Goal: Task Accomplishment & Management: Complete application form

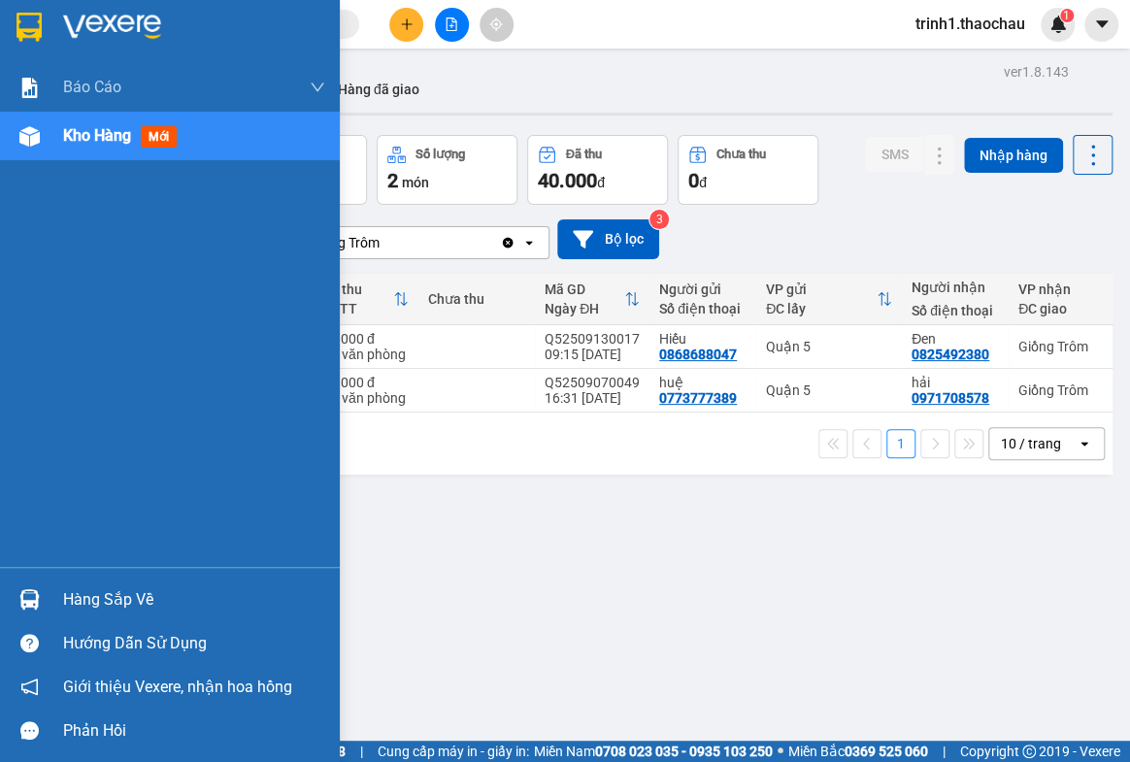
click at [96, 596] on div "Hàng sắp về" at bounding box center [194, 599] width 262 height 29
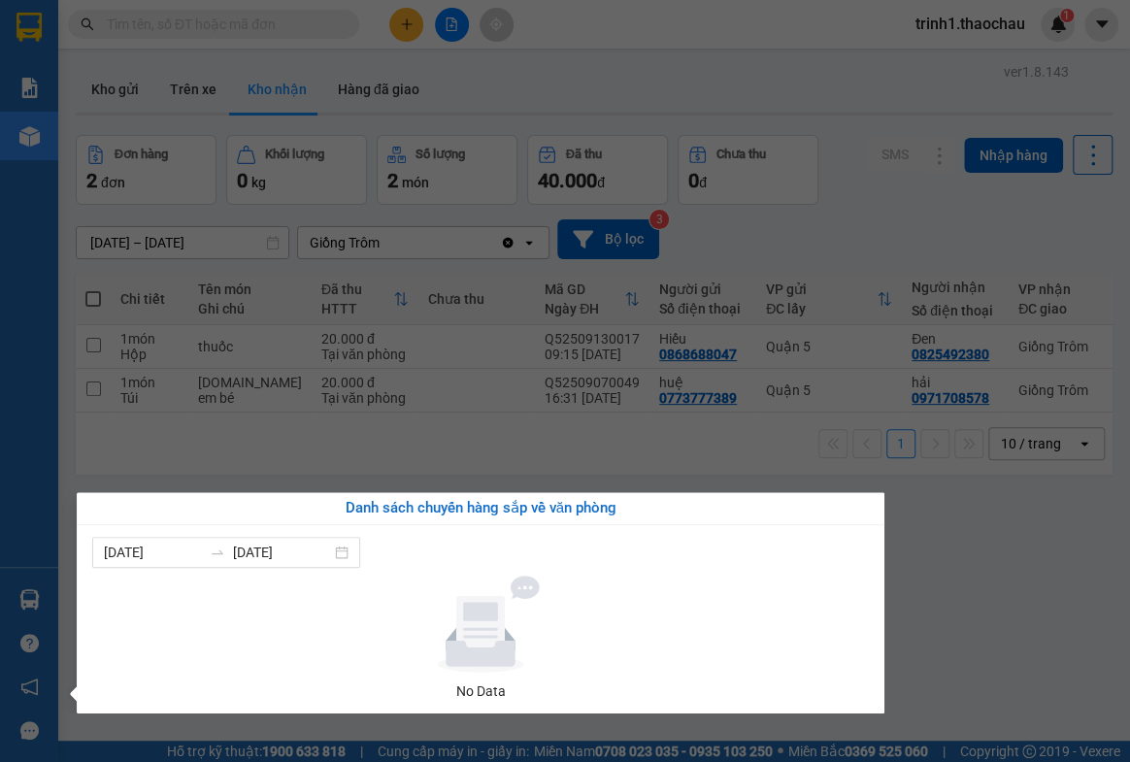
drag, startPoint x: 956, startPoint y: 624, endPoint x: 541, endPoint y: 9, distance: 742.7
click at [957, 616] on section "Kết quả tìm kiếm ( 10 ) Bộ lọc Mã ĐH Trạng thái Món hàng Tổng cước Chưa cước Ng…" at bounding box center [565, 381] width 1130 height 762
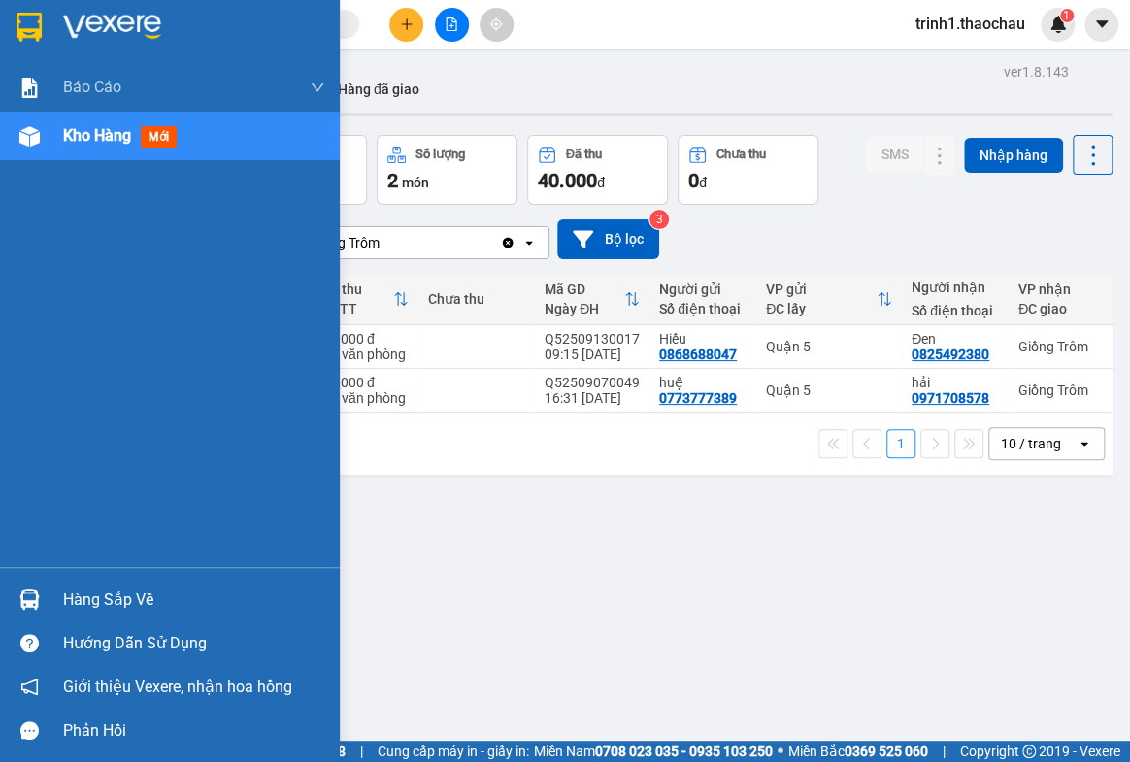
click at [106, 603] on div "Hàng sắp về" at bounding box center [194, 599] width 262 height 29
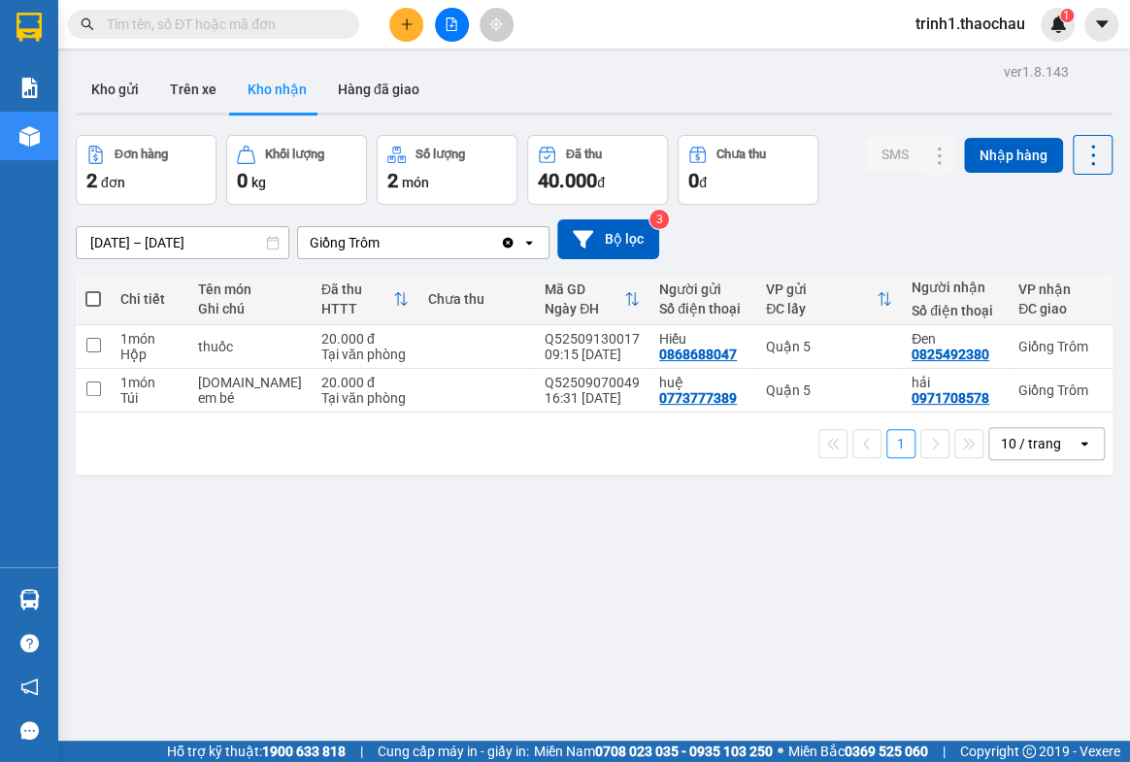
click at [940, 573] on section "Kết quả tìm kiếm ( 10 ) Bộ lọc Mã ĐH Trạng thái Món hàng Tổng cước Chưa cước Ng…" at bounding box center [565, 381] width 1130 height 762
click at [398, 21] on button at bounding box center [406, 25] width 34 height 34
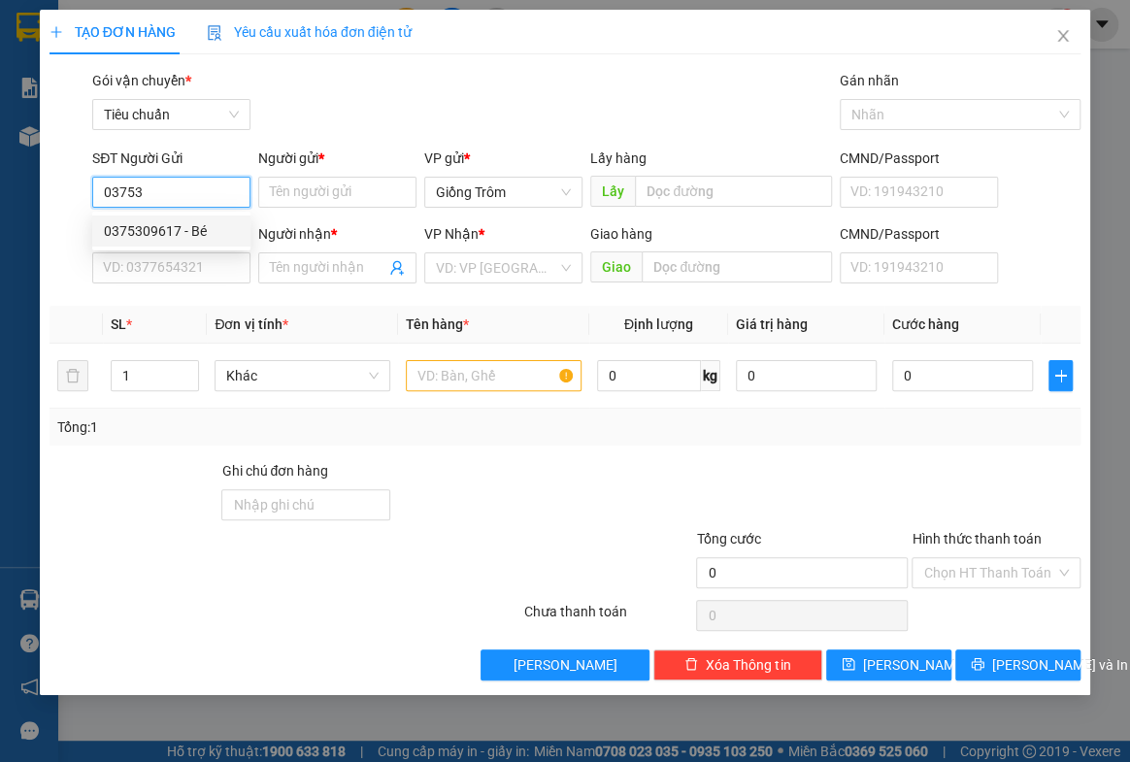
click at [181, 232] on div "0375309617 - Bé" at bounding box center [171, 230] width 135 height 21
type input "0375309617"
type input "Bé"
type input "0375309617"
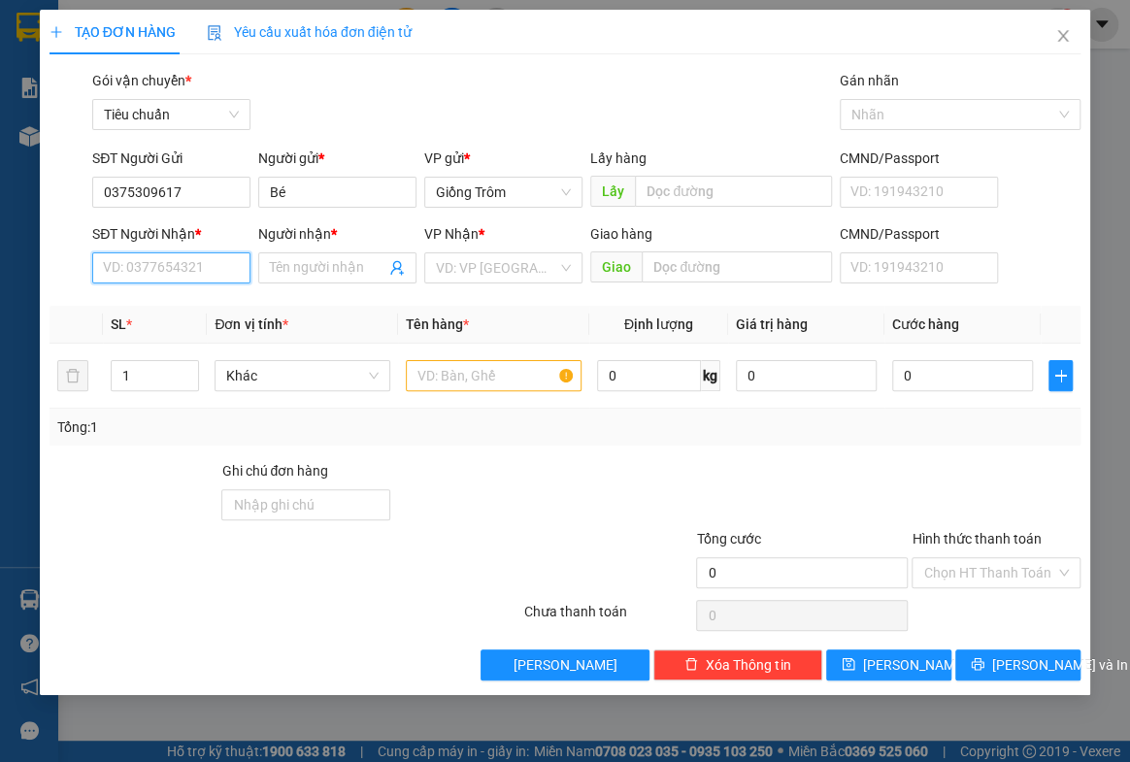
click at [206, 270] on input "SĐT Người Nhận *" at bounding box center [171, 267] width 158 height 31
click at [201, 310] on div "0394106443 - Hoàng" at bounding box center [171, 306] width 135 height 21
type input "0394106443"
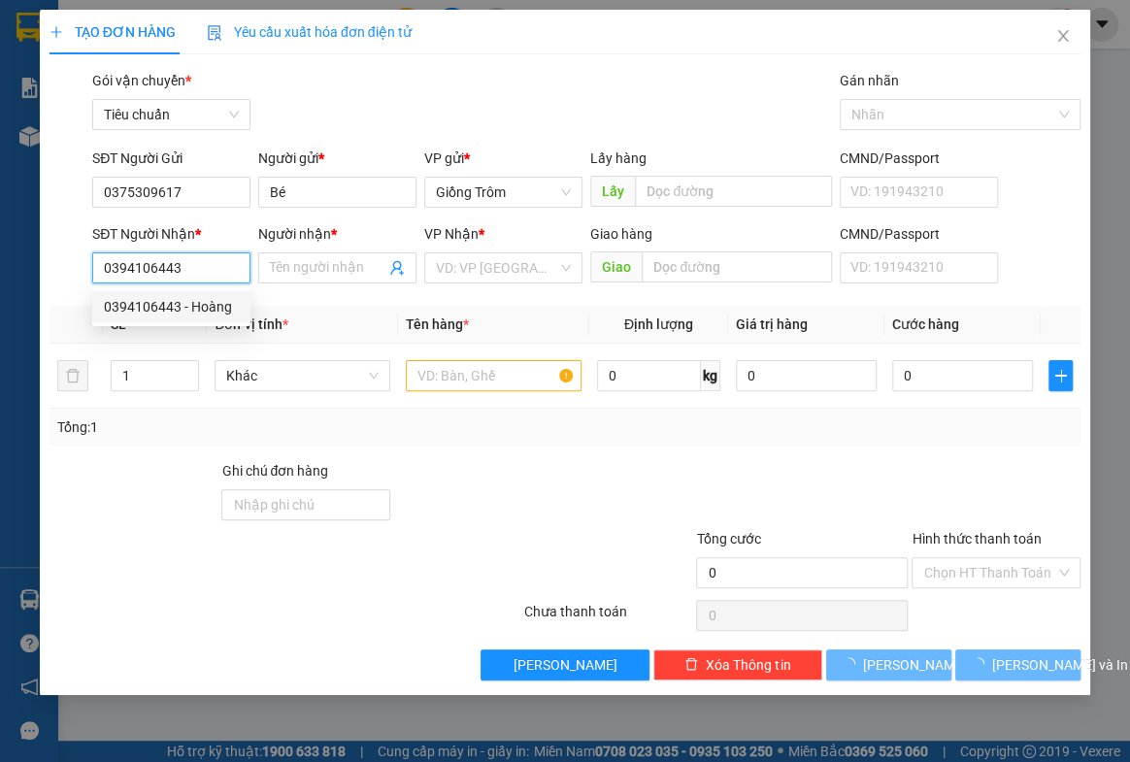
type input "Hoàng"
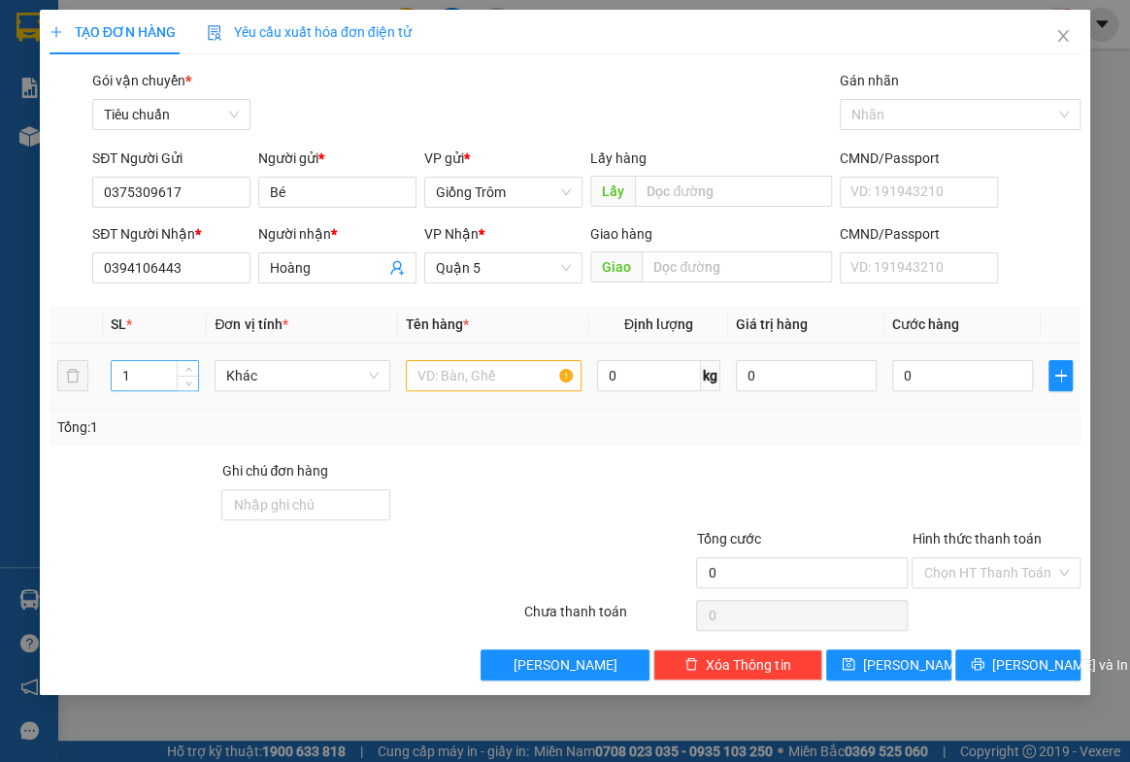
click at [160, 372] on input "1" at bounding box center [155, 375] width 86 height 29
click at [243, 366] on span "Khác" at bounding box center [302, 375] width 152 height 29
type input "2"
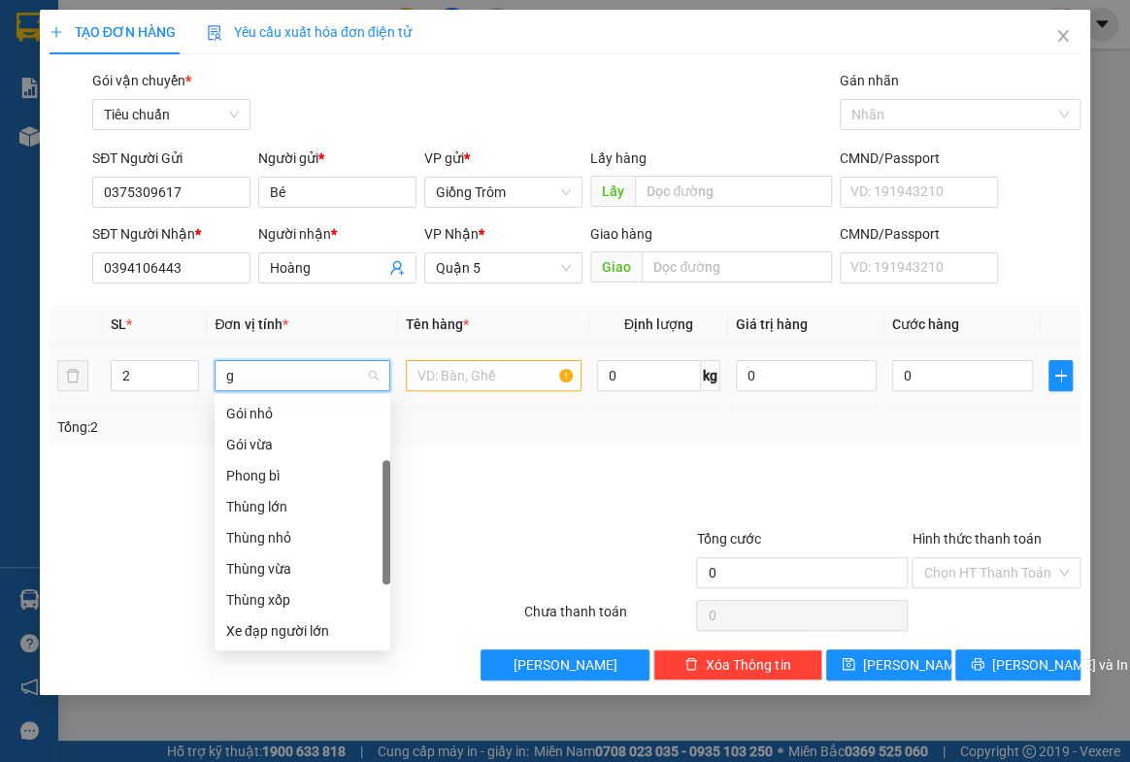
scroll to position [30, 0]
type input "gi"
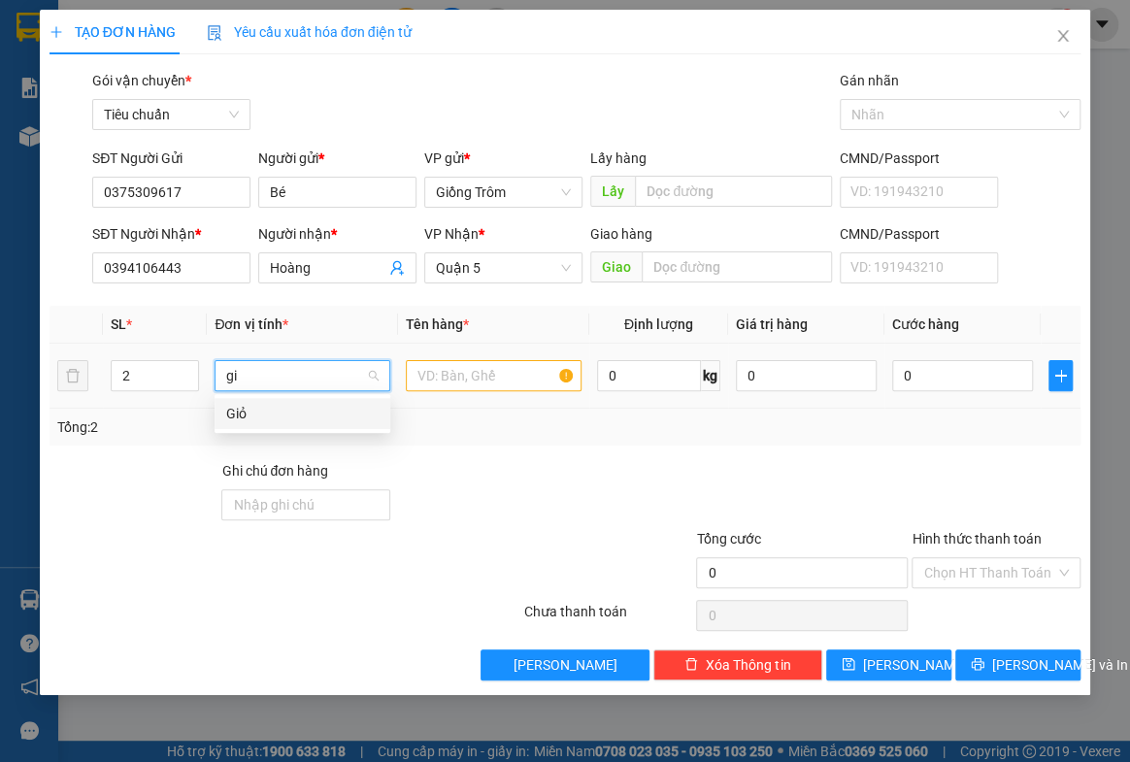
click at [243, 404] on div "Giỏ" at bounding box center [302, 413] width 152 height 21
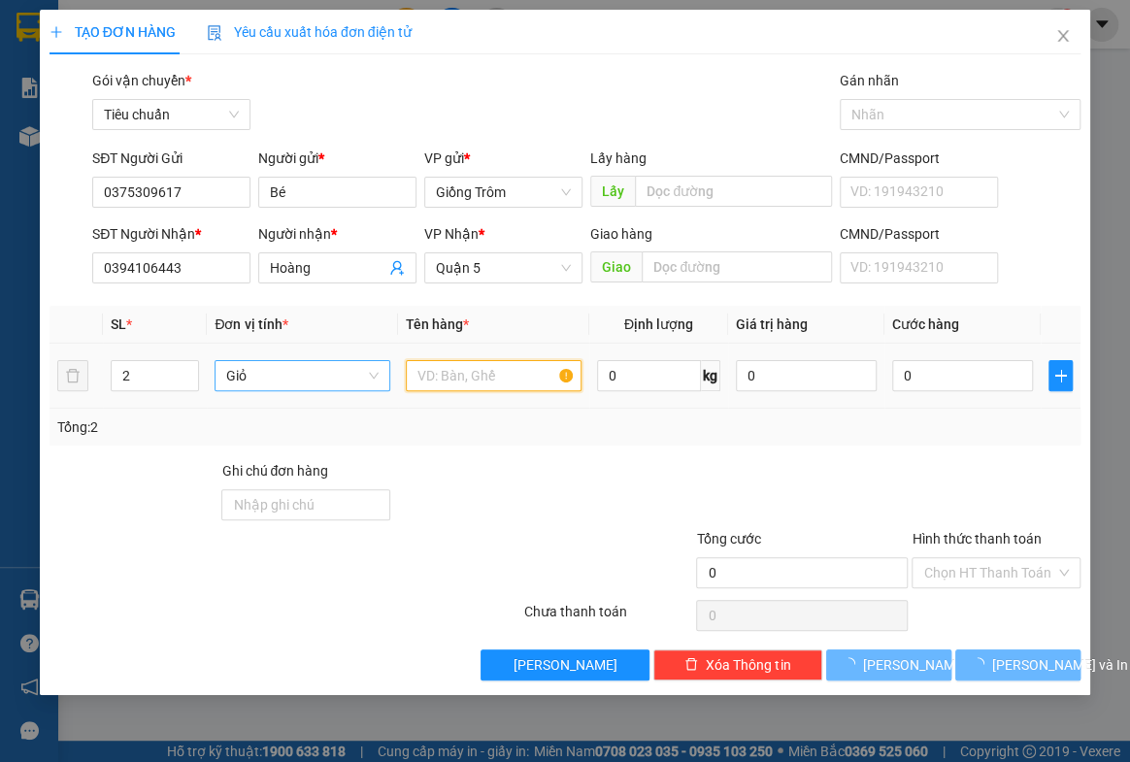
click at [444, 374] on input "text" at bounding box center [494, 375] width 176 height 31
type input "r"
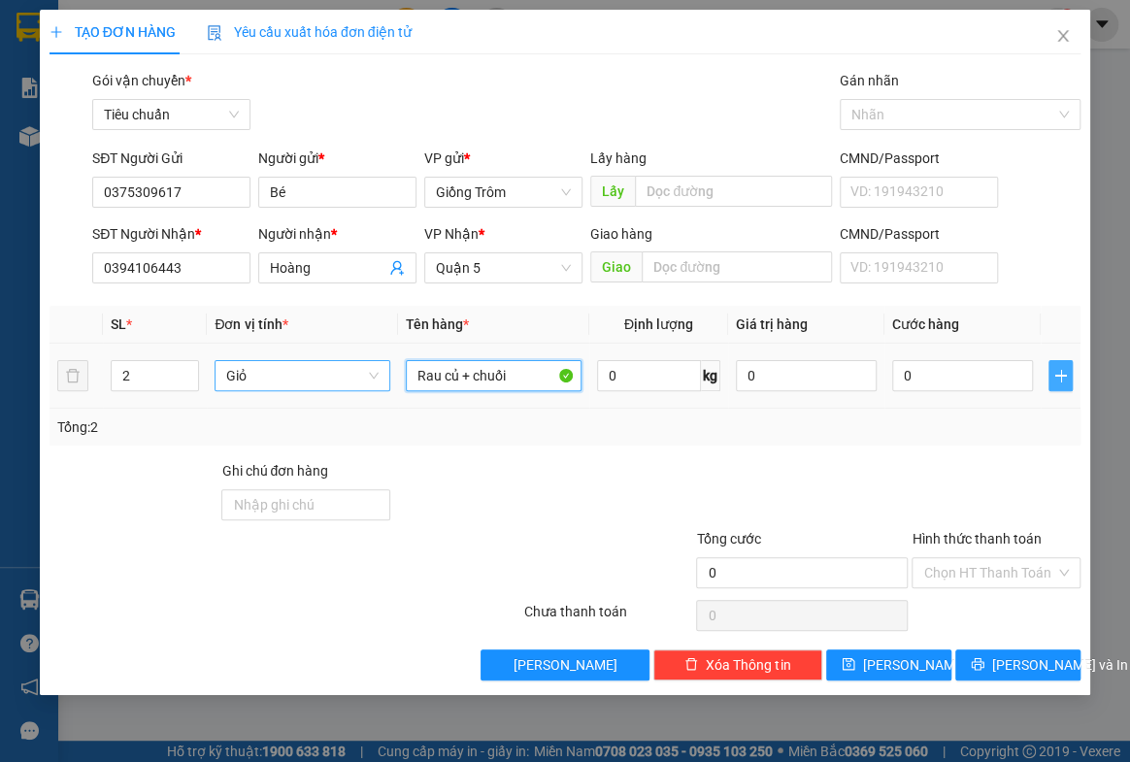
type input "Rau củ + chuối"
click at [1055, 382] on icon "plus" at bounding box center [1061, 376] width 16 height 16
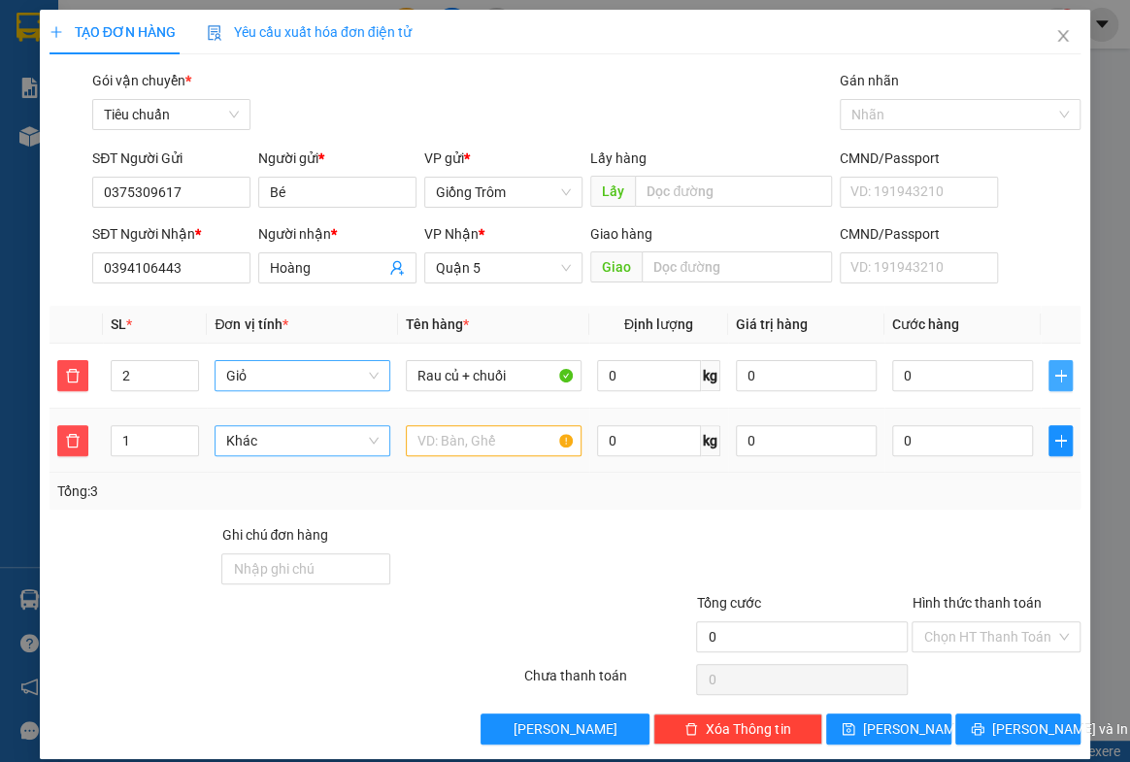
click at [264, 446] on span "Khác" at bounding box center [302, 440] width 152 height 29
type input "bao"
click at [268, 542] on div "Bao vừa" at bounding box center [299, 540] width 150 height 21
click at [433, 451] on input "text" at bounding box center [494, 440] width 176 height 31
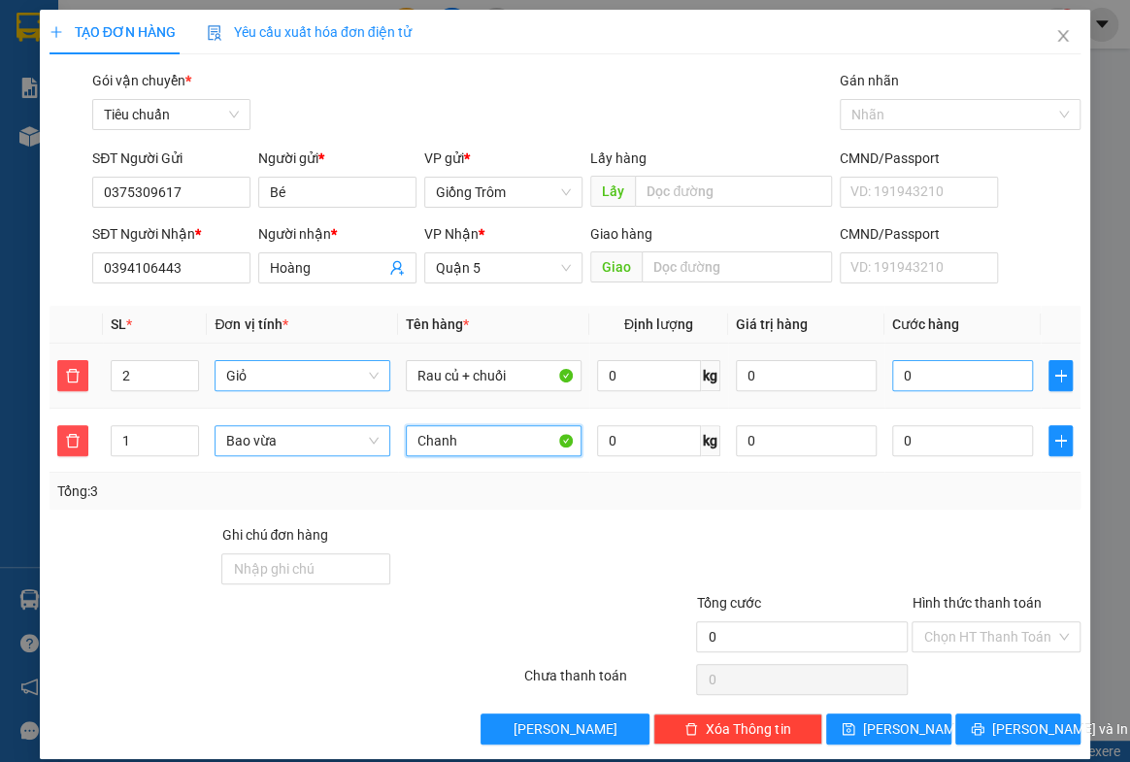
type input "Chanh"
click at [909, 381] on input "0" at bounding box center [962, 375] width 141 height 31
type input "1"
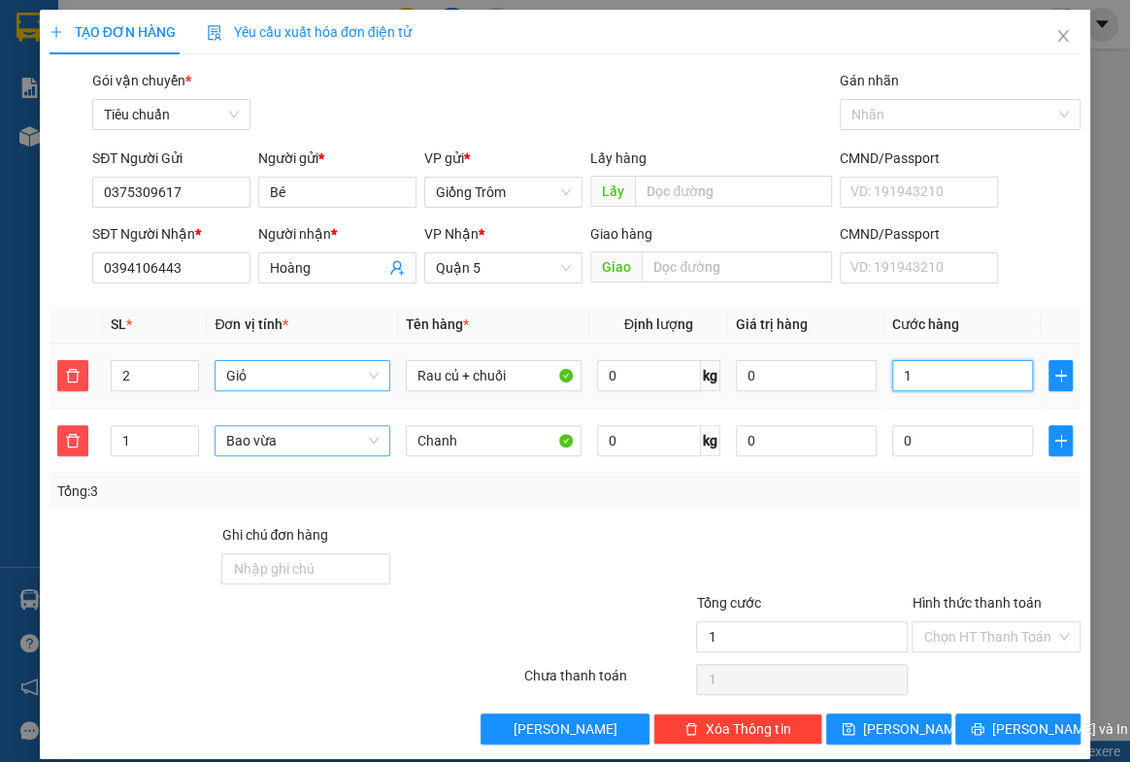
type input "12"
type input "125"
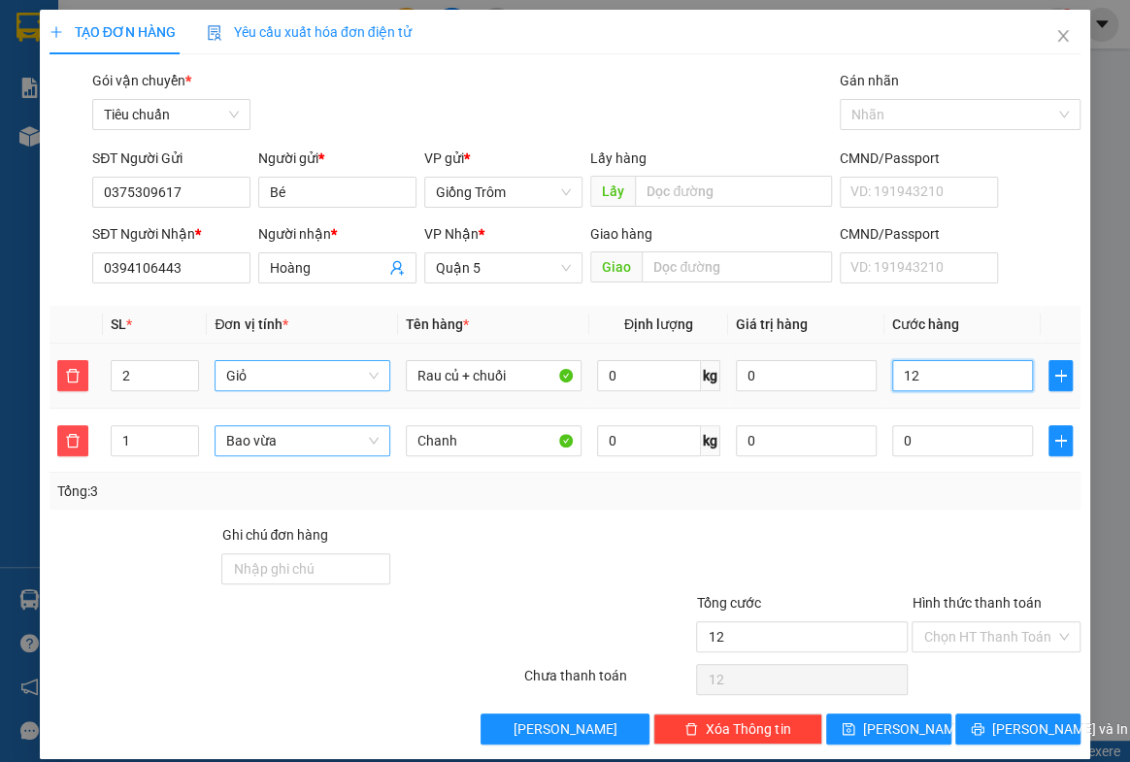
type input "125"
type input "125.000"
click at [997, 720] on span "[PERSON_NAME] và In" at bounding box center [1060, 729] width 136 height 21
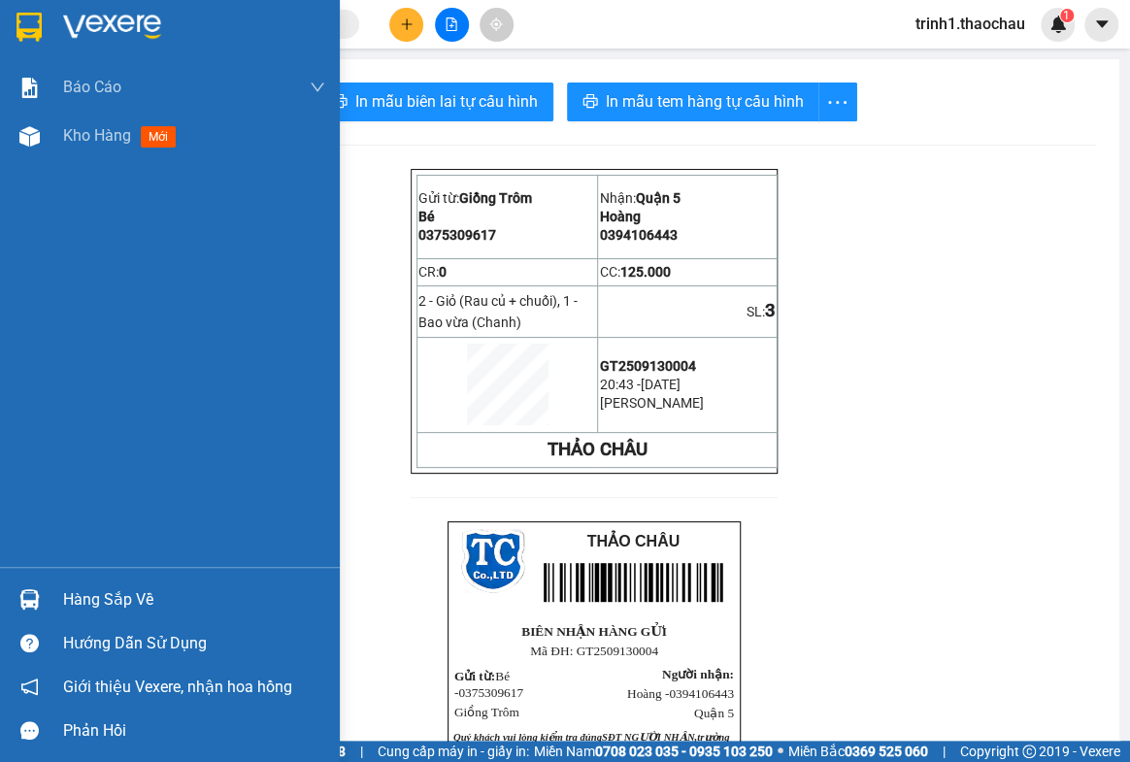
click at [95, 592] on div "Hàng sắp về" at bounding box center [194, 599] width 262 height 29
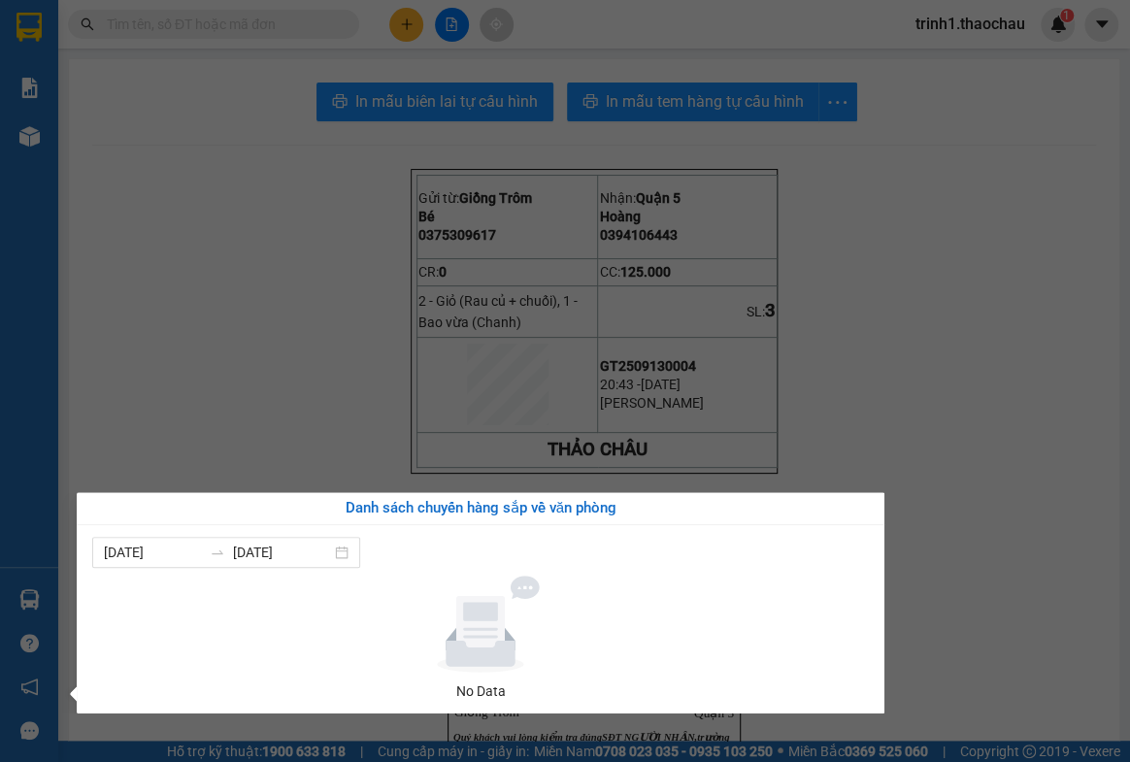
click at [1009, 428] on section "Kết quả tìm kiếm ( 10 ) Bộ lọc Mã ĐH Trạng thái Món hàng Tổng cước Chưa cước Ng…" at bounding box center [565, 381] width 1130 height 762
